Goal: Information Seeking & Learning: Compare options

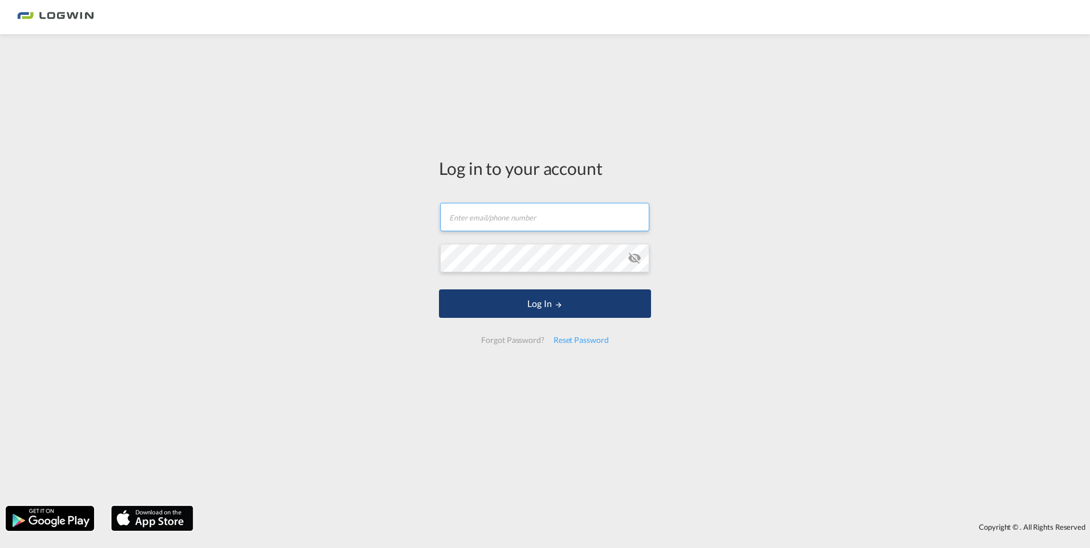
type input "[PERSON_NAME][EMAIL_ADDRESS][PERSON_NAME][DOMAIN_NAME]"
click at [474, 314] on button "Log In" at bounding box center [545, 304] width 212 height 28
